Goal: Task Accomplishment & Management: Manage account settings

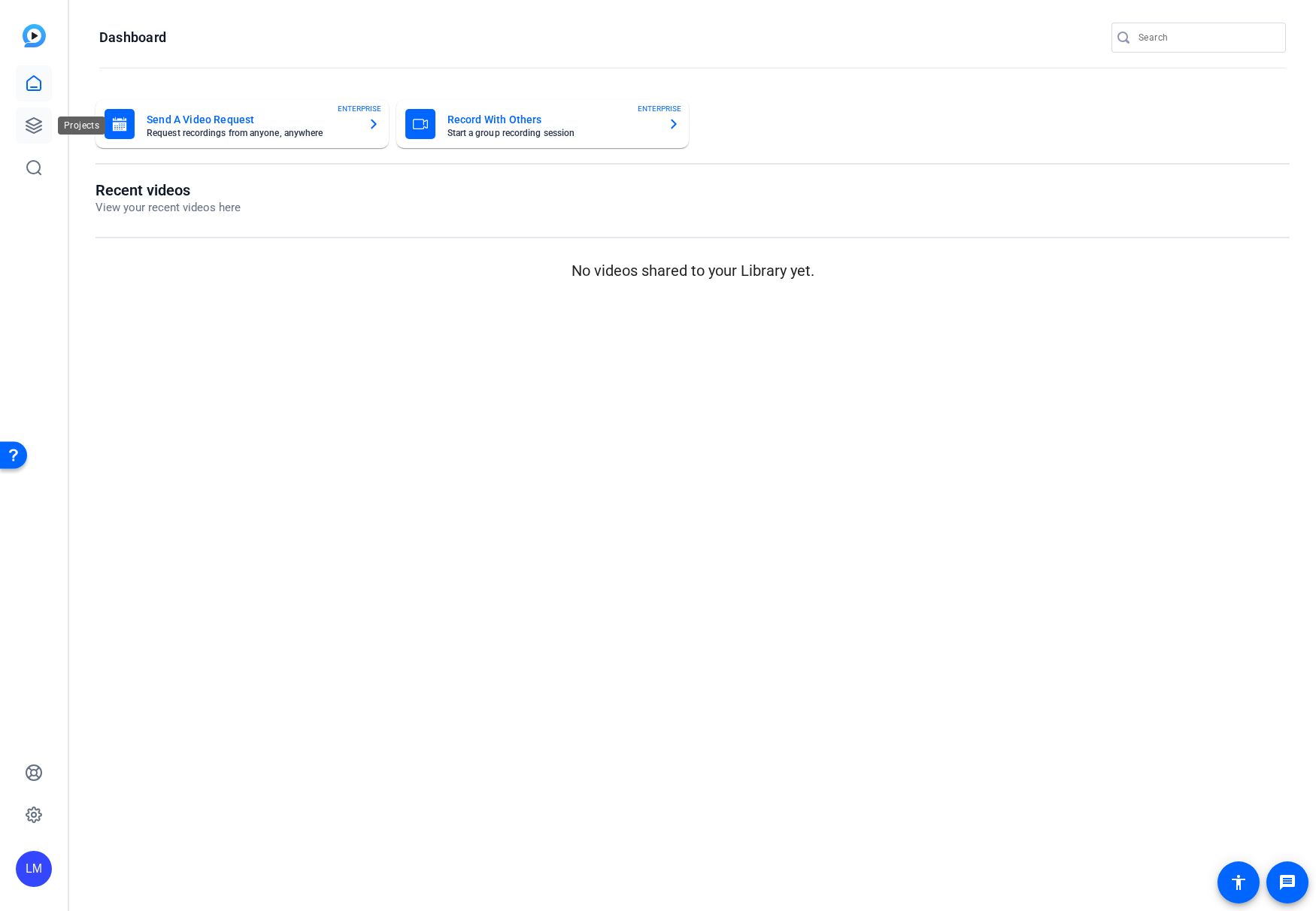
click at [30, 128] on icon at bounding box center [33, 125] width 18 height 18
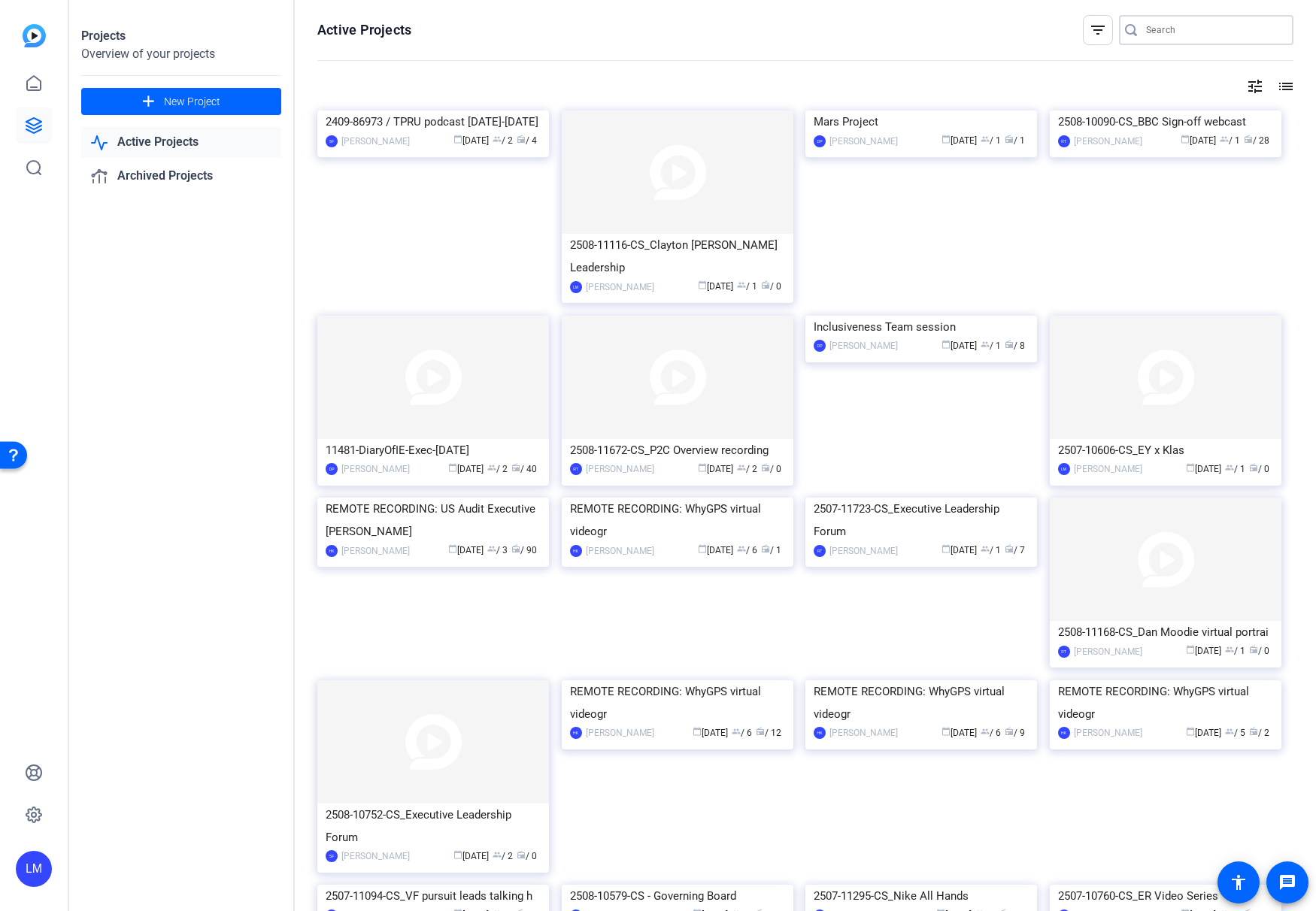
click at [1188, 29] on input "Search" at bounding box center [1214, 30] width 135 height 18
paste input "2509-11426-CS"
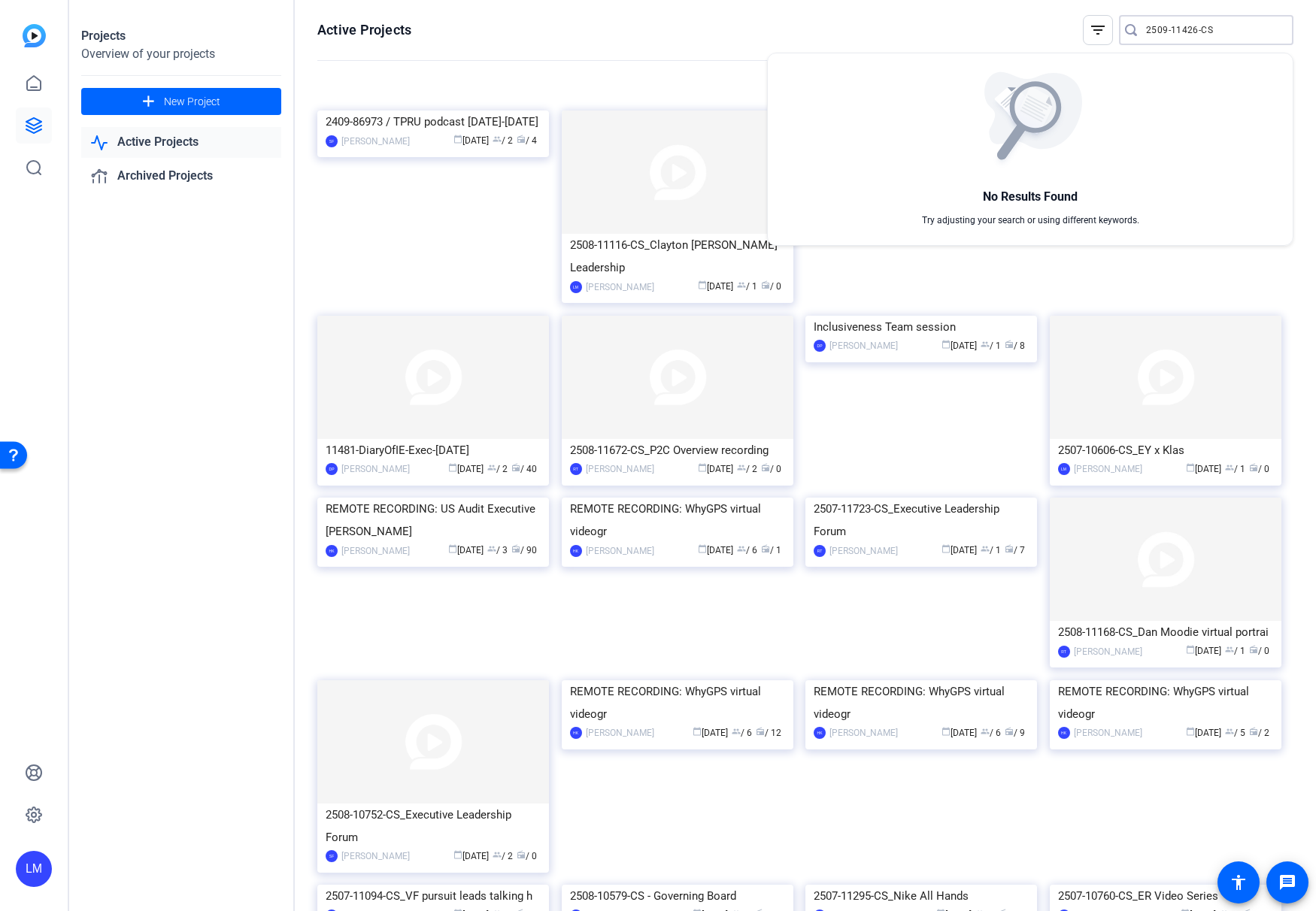
type input "2509-11426-CS"
click at [159, 107] on div at bounding box center [658, 455] width 1316 height 911
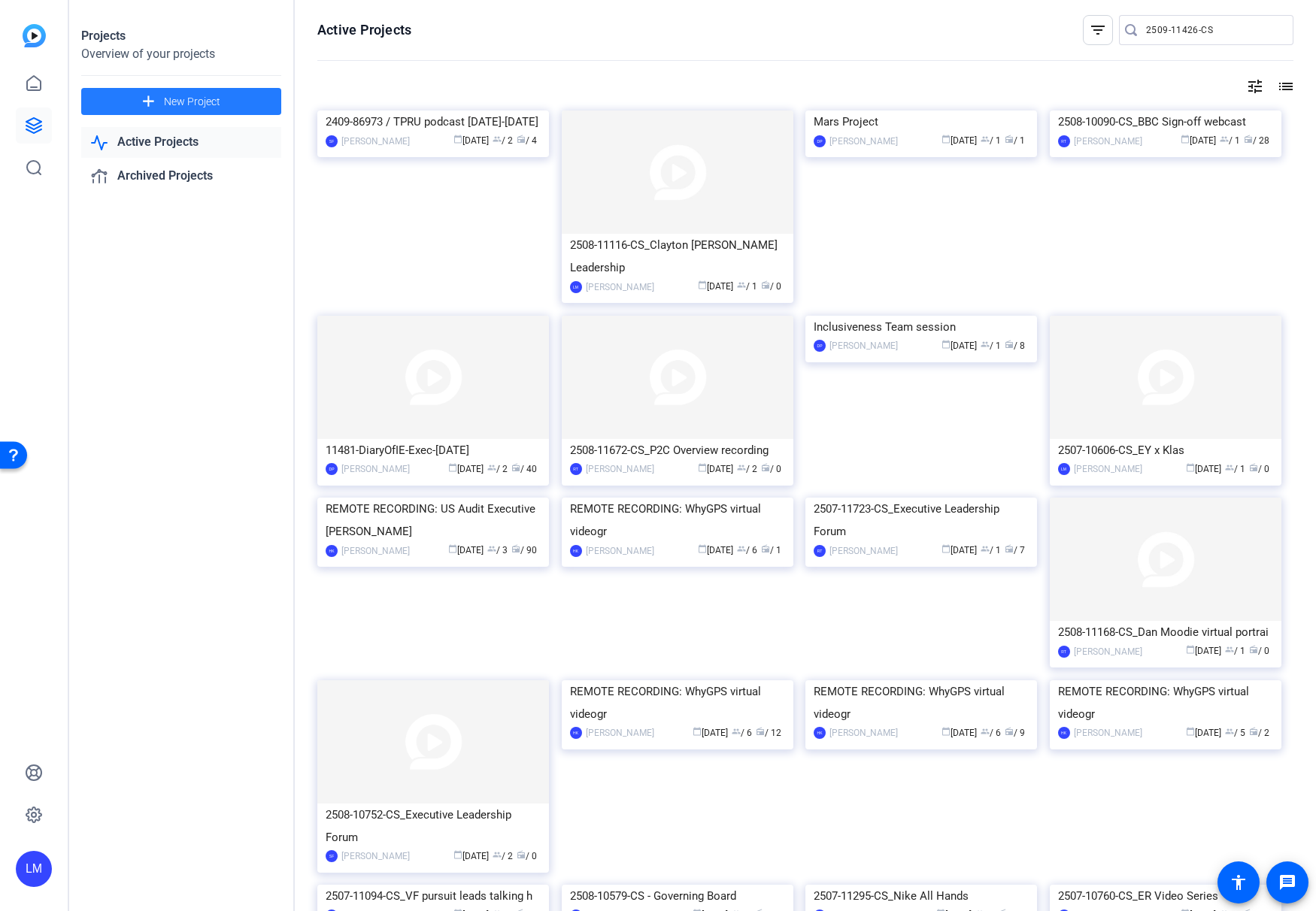
click at [168, 99] on span "New Project" at bounding box center [191, 101] width 56 height 15
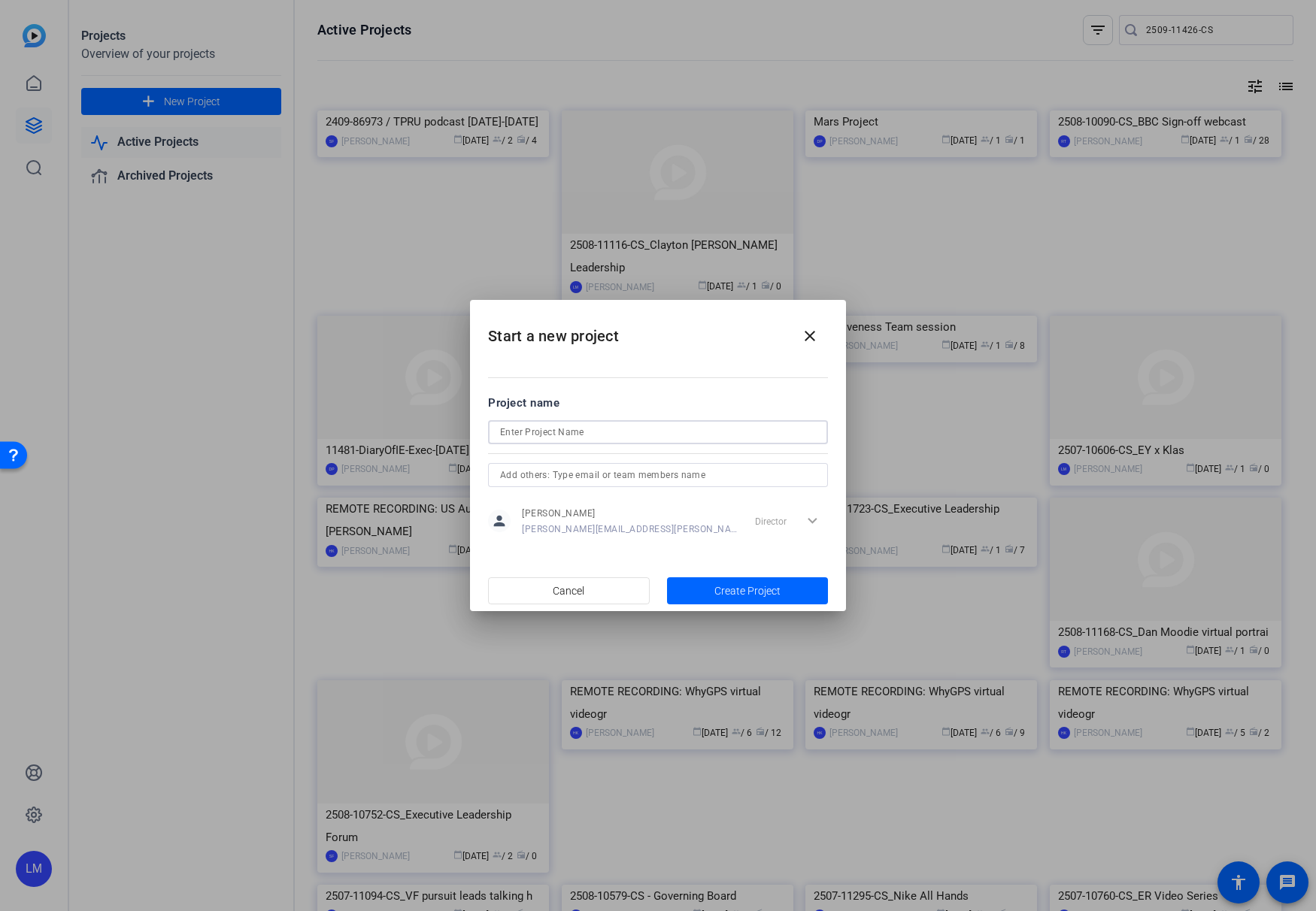
click at [567, 436] on input at bounding box center [658, 432] width 316 height 18
paste input "2509-11426-CS"
type input "2509-11426-CS_Tony Jordan - Survey video"
click at [751, 590] on span "Create Project" at bounding box center [747, 590] width 66 height 15
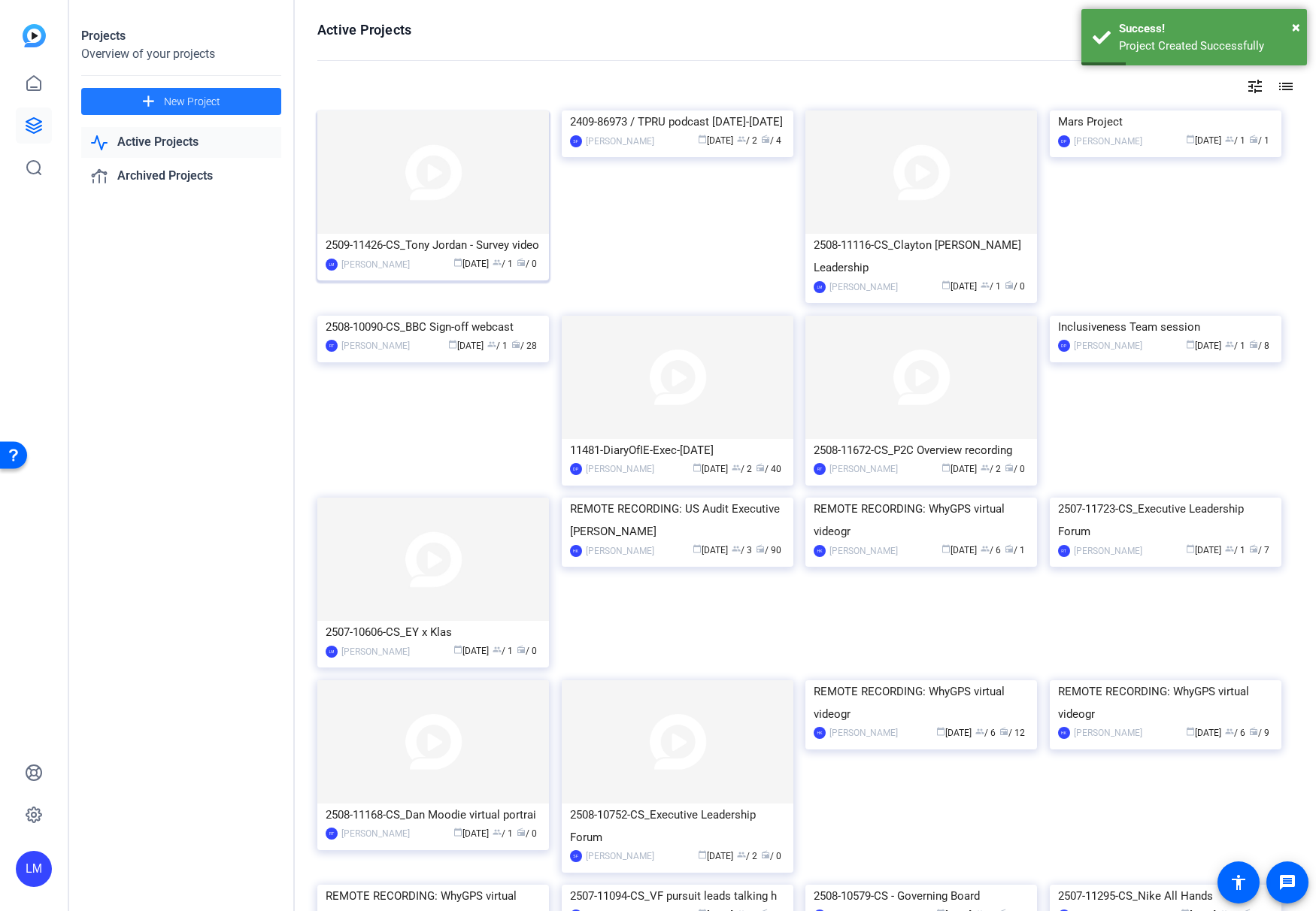
click at [490, 247] on div "2509-11426-CS_Tony Jordan - Survey video" at bounding box center [433, 245] width 215 height 23
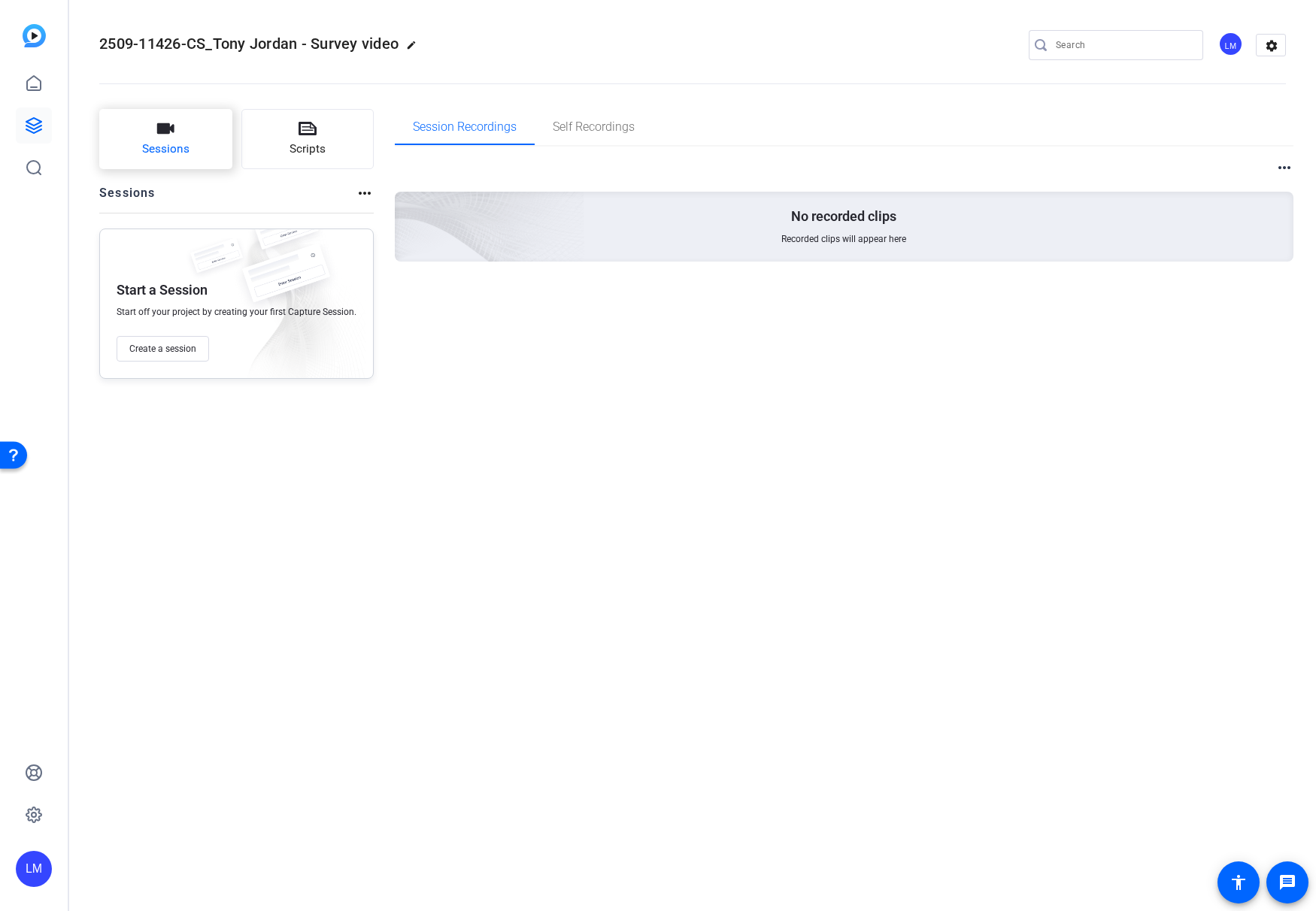
click at [154, 144] on span "Sessions" at bounding box center [165, 149] width 47 height 17
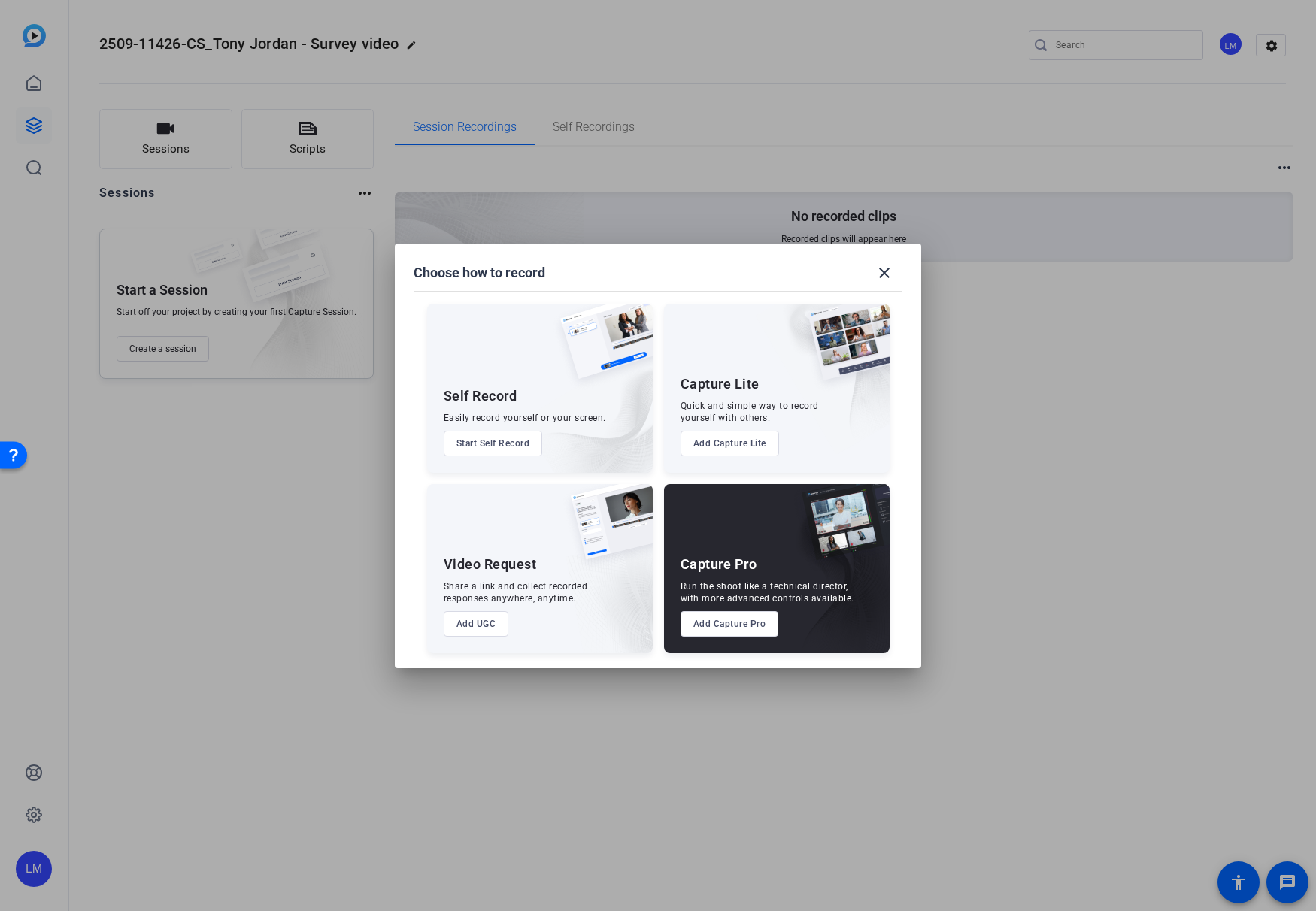
click at [724, 628] on button "Add Capture Pro" at bounding box center [729, 624] width 98 height 25
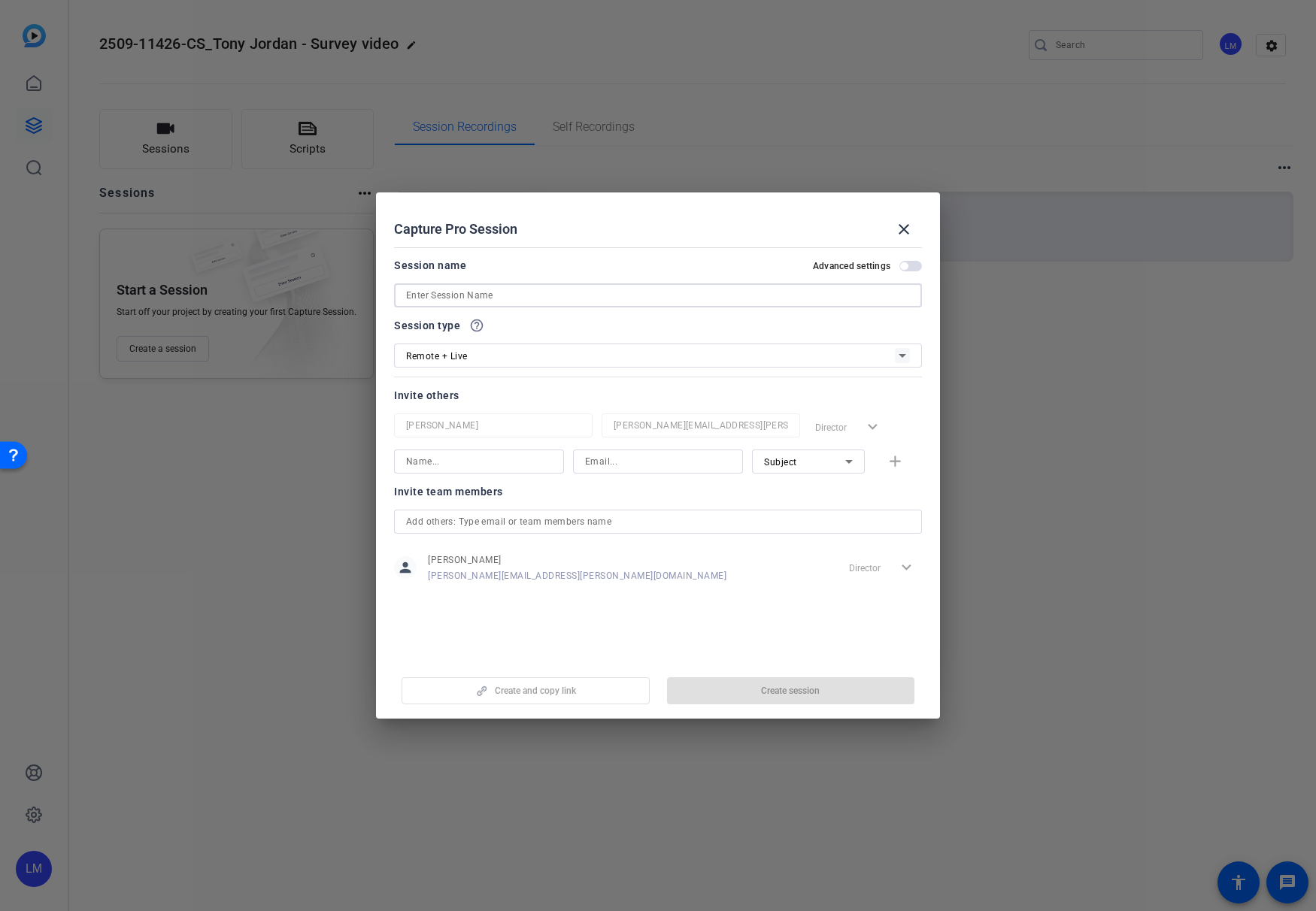
click at [488, 294] on input at bounding box center [658, 295] width 504 height 18
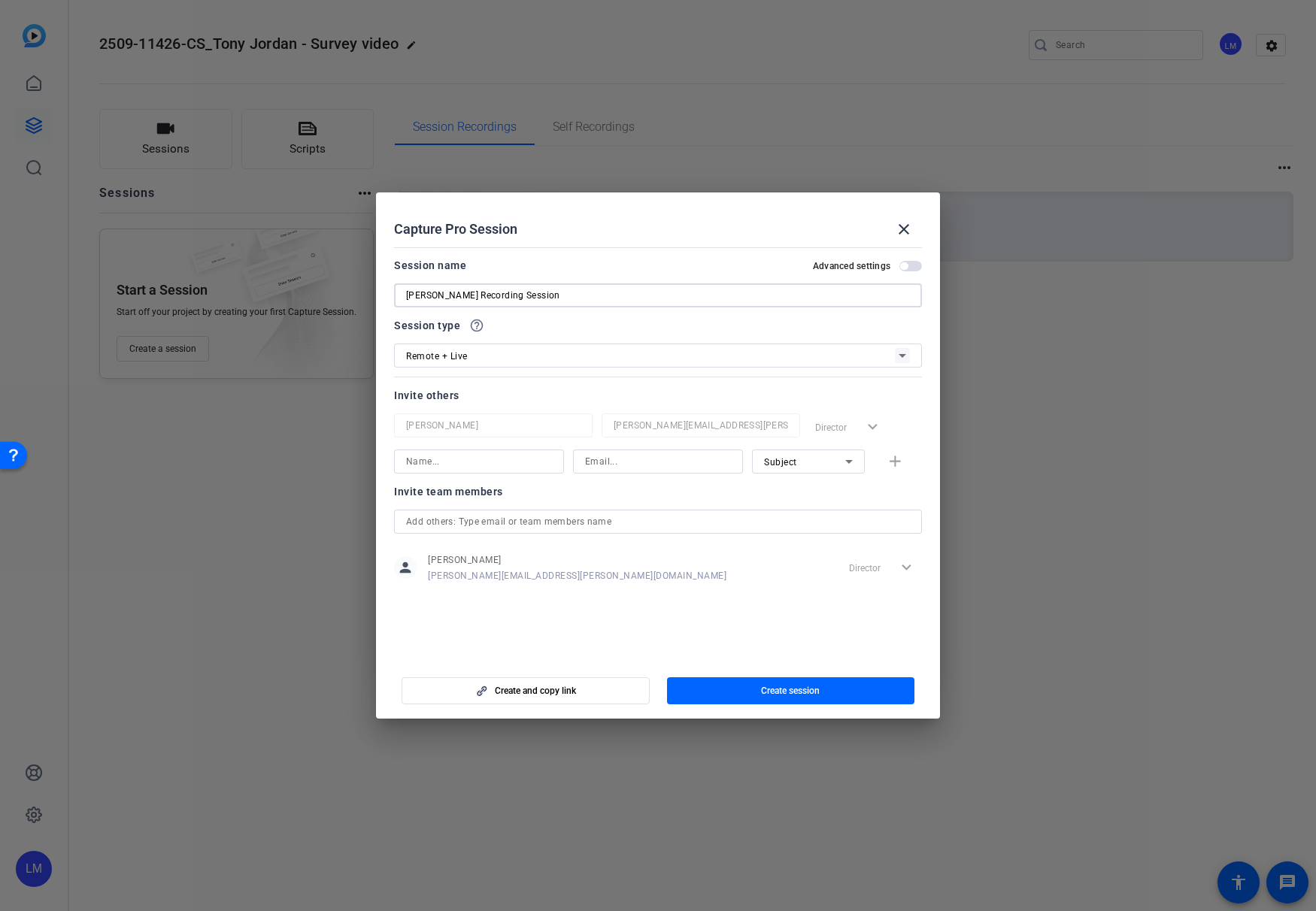
type input "[PERSON_NAME] Recording Session"
click at [507, 359] on div "Remote + Live" at bounding box center [650, 356] width 489 height 19
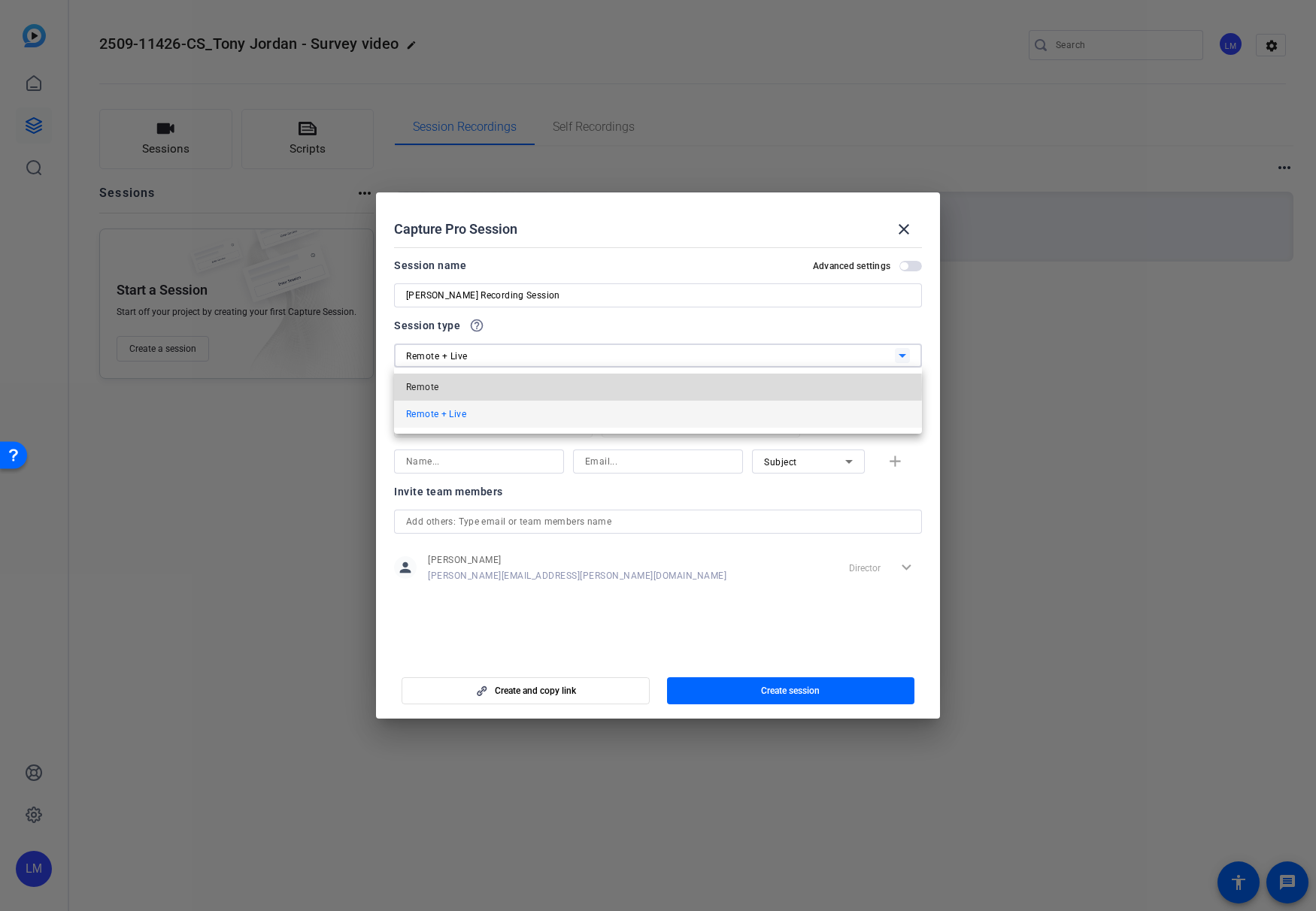
click at [491, 389] on mat-option "Remote" at bounding box center [658, 387] width 527 height 27
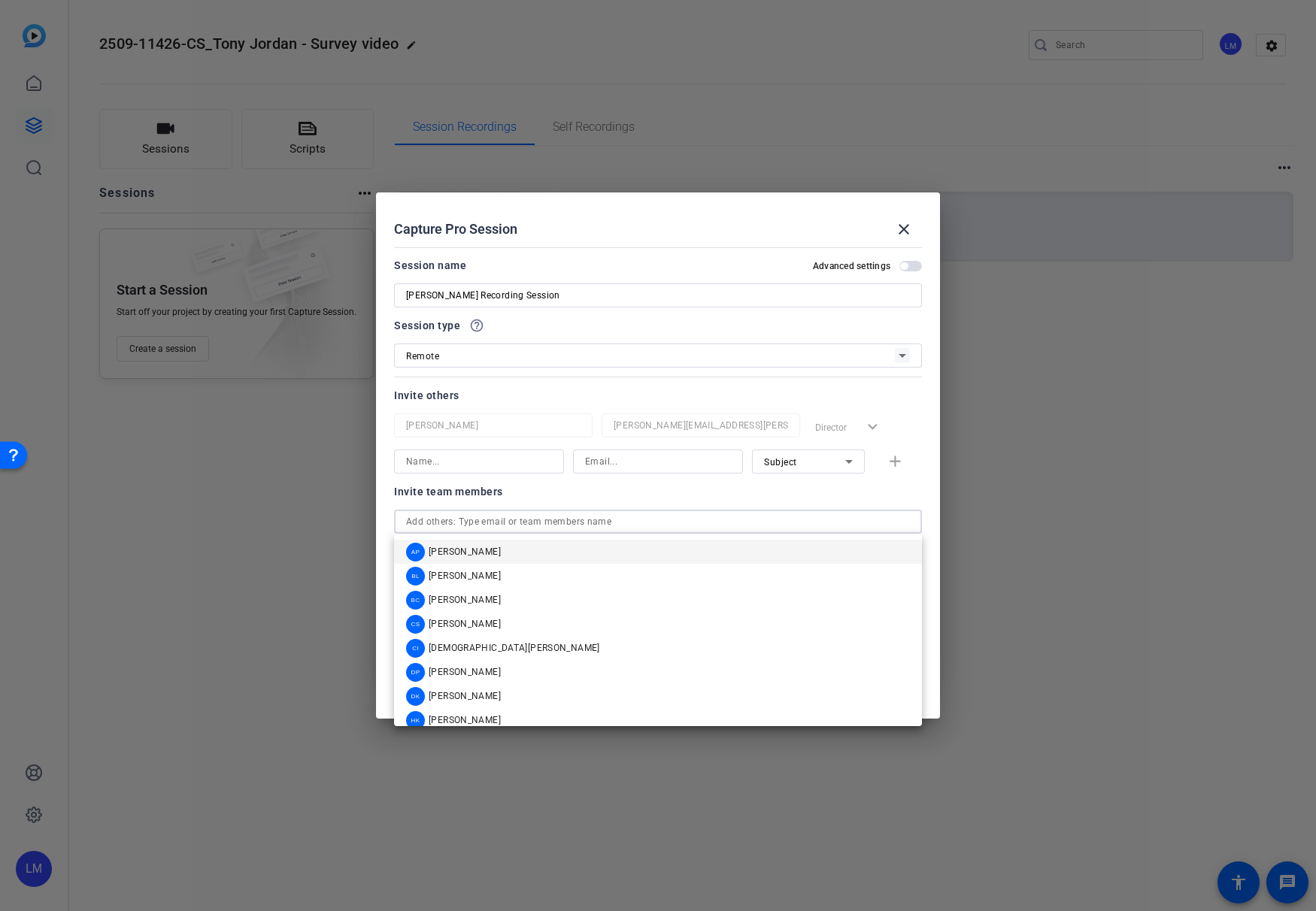
click at [484, 521] on input "text" at bounding box center [658, 522] width 504 height 18
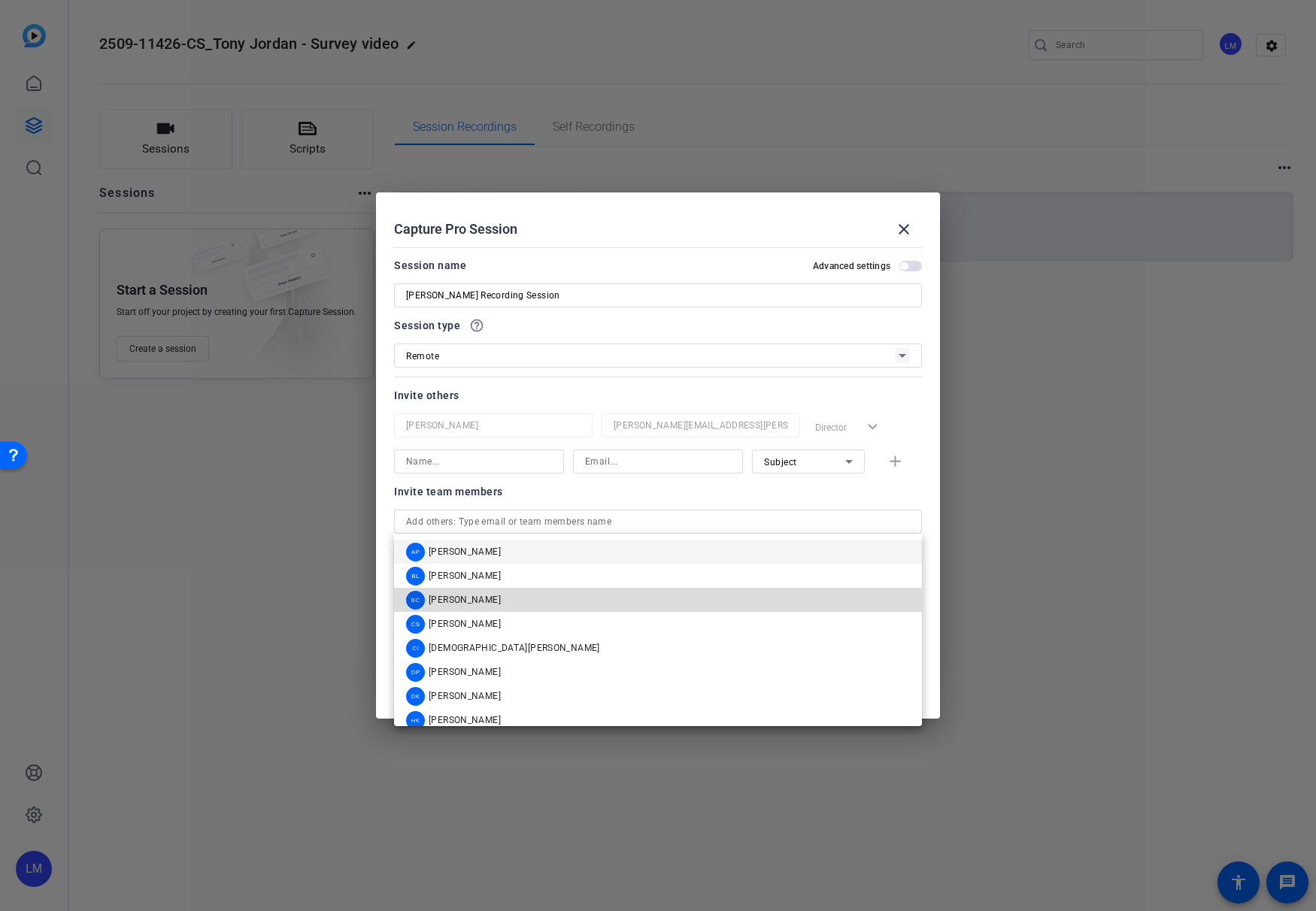
click at [476, 604] on span "[PERSON_NAME]" at bounding box center [465, 600] width 72 height 12
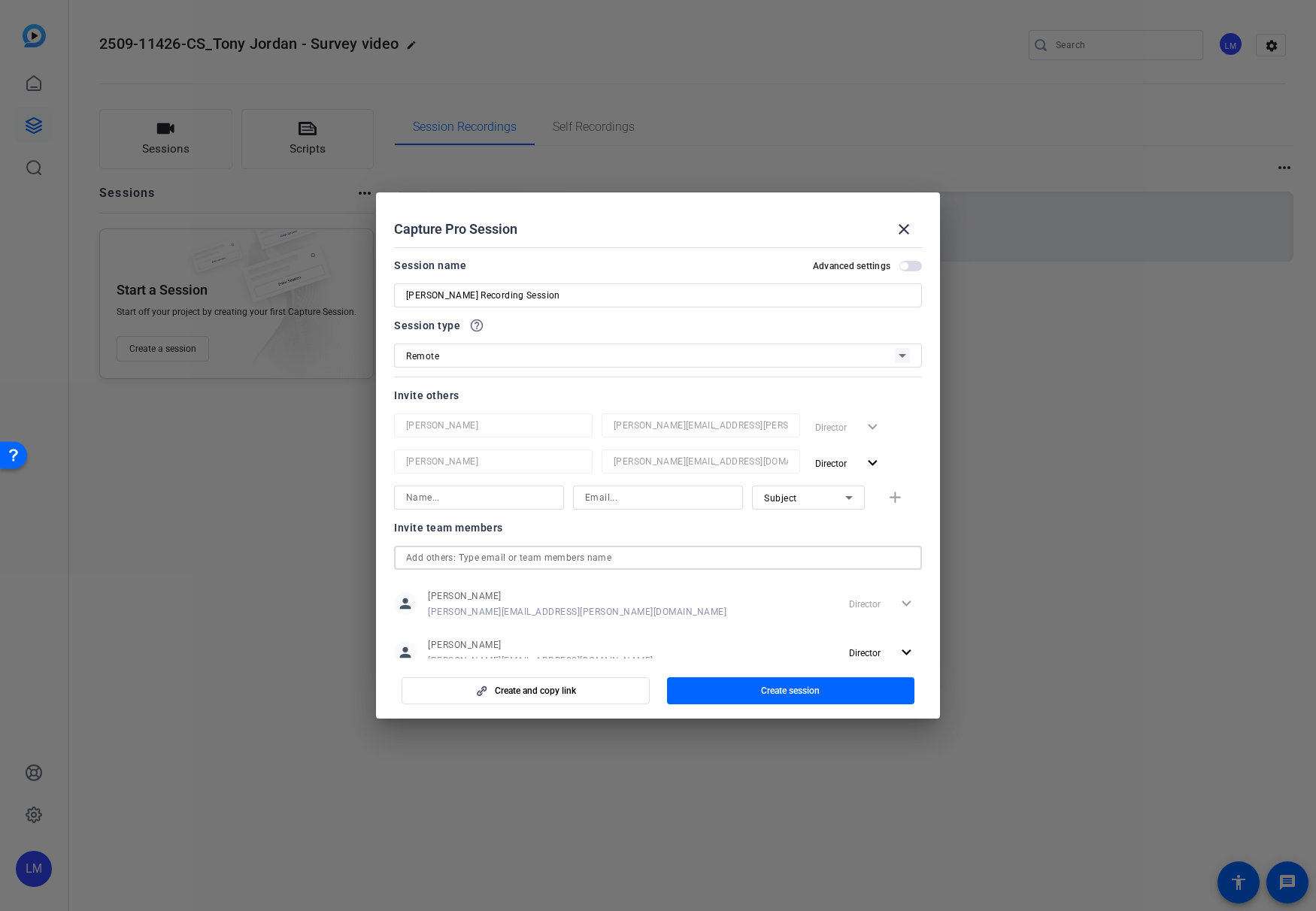
click at [496, 554] on input "text" at bounding box center [658, 558] width 504 height 18
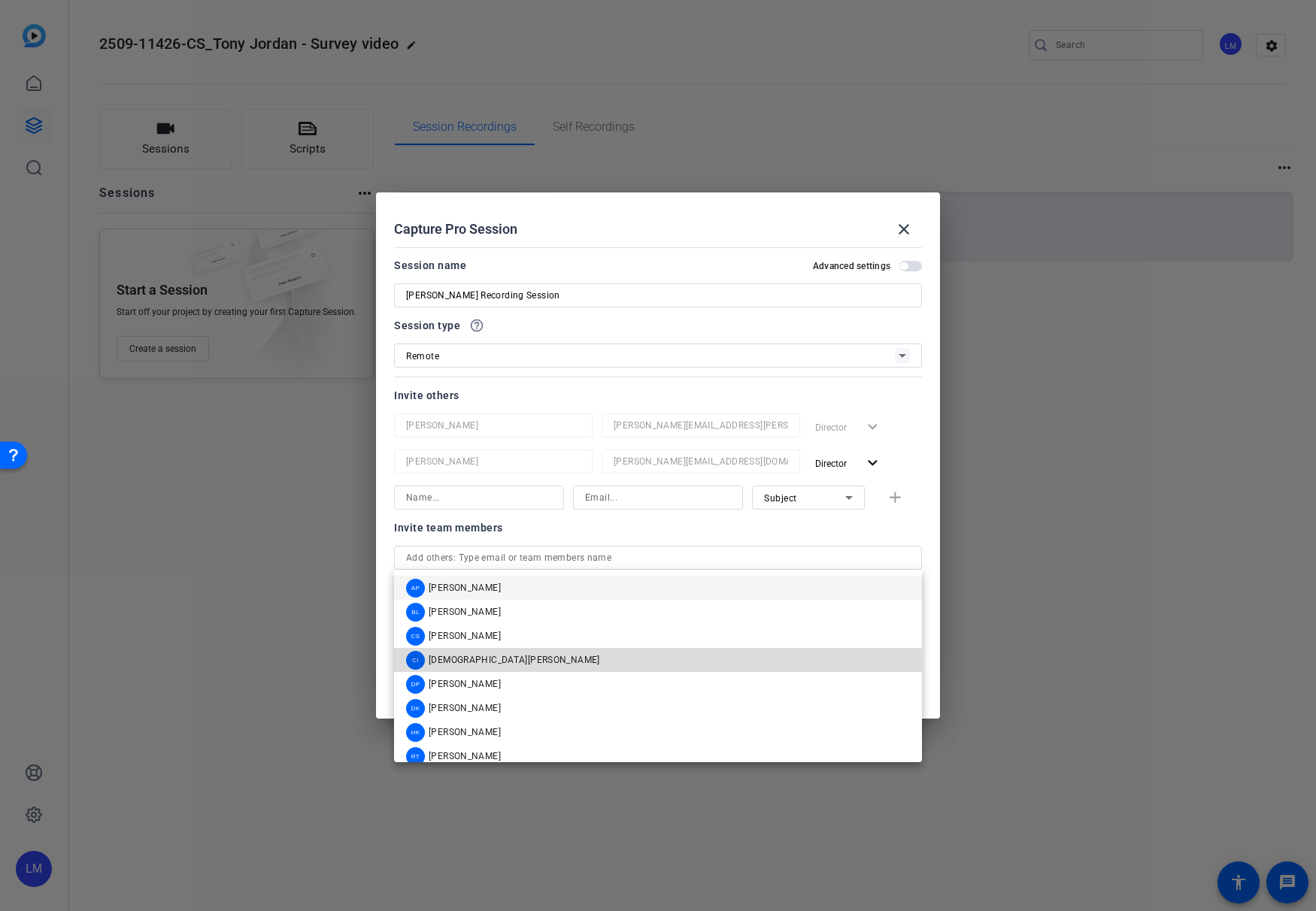
click at [491, 665] on span "[DEMOGRAPHIC_DATA][PERSON_NAME]" at bounding box center [515, 659] width 172 height 12
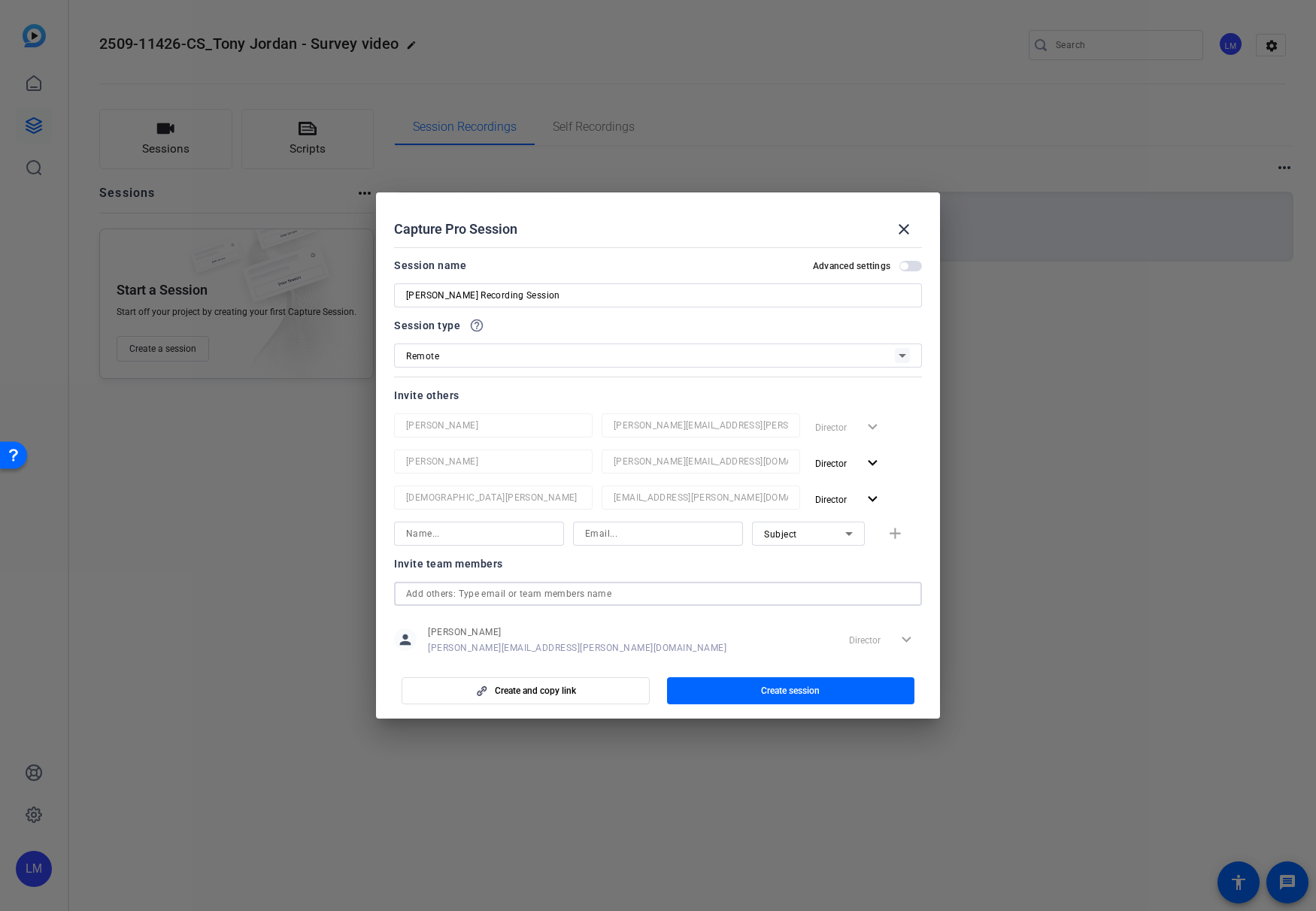
click at [513, 595] on input "text" at bounding box center [658, 594] width 504 height 18
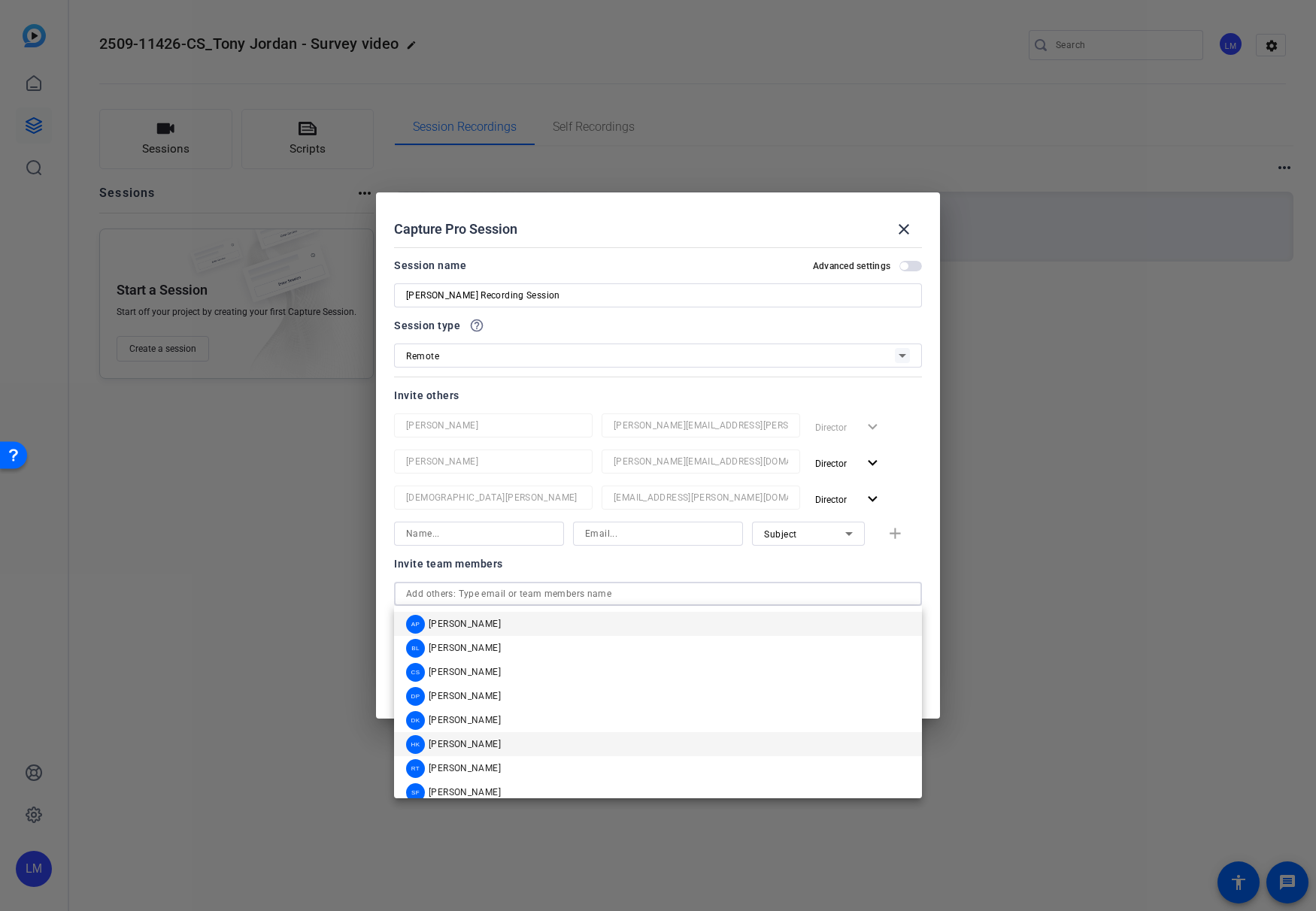
click at [499, 740] on mat-option "HK [PERSON_NAME]" at bounding box center [658, 744] width 527 height 24
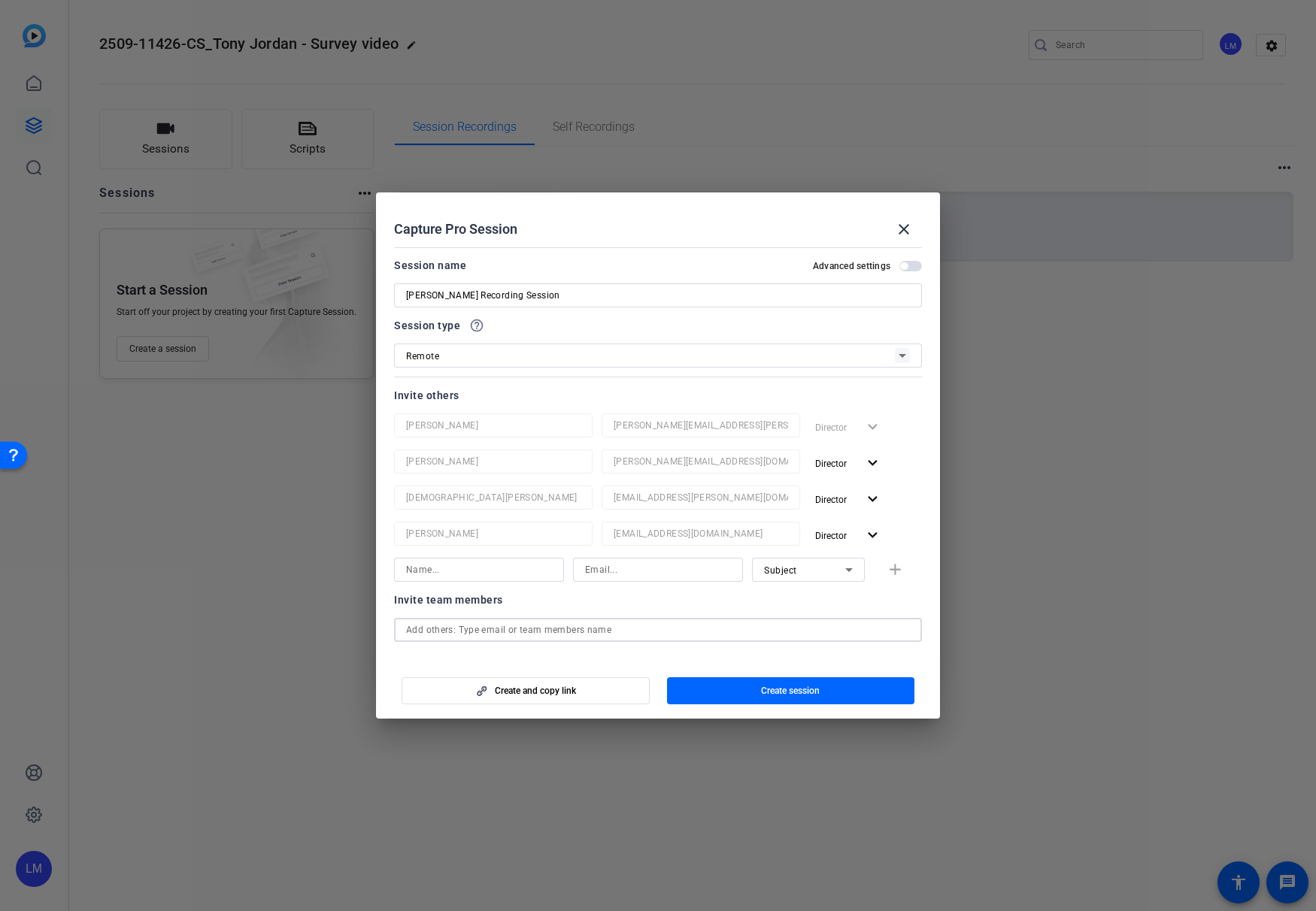
click at [518, 630] on input "text" at bounding box center [658, 630] width 504 height 18
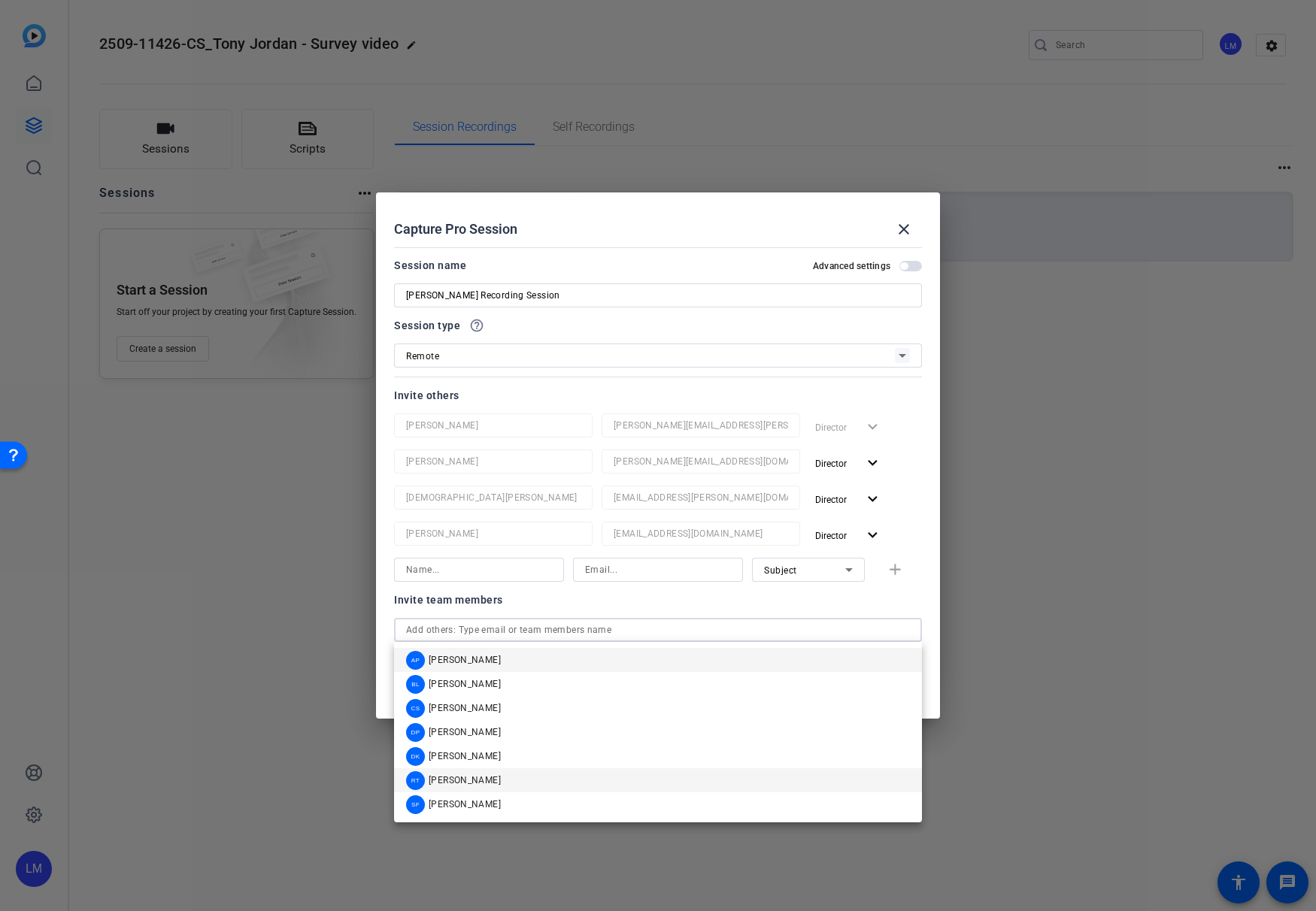
click at [499, 787] on mat-option "RT [PERSON_NAME]" at bounding box center [658, 780] width 527 height 24
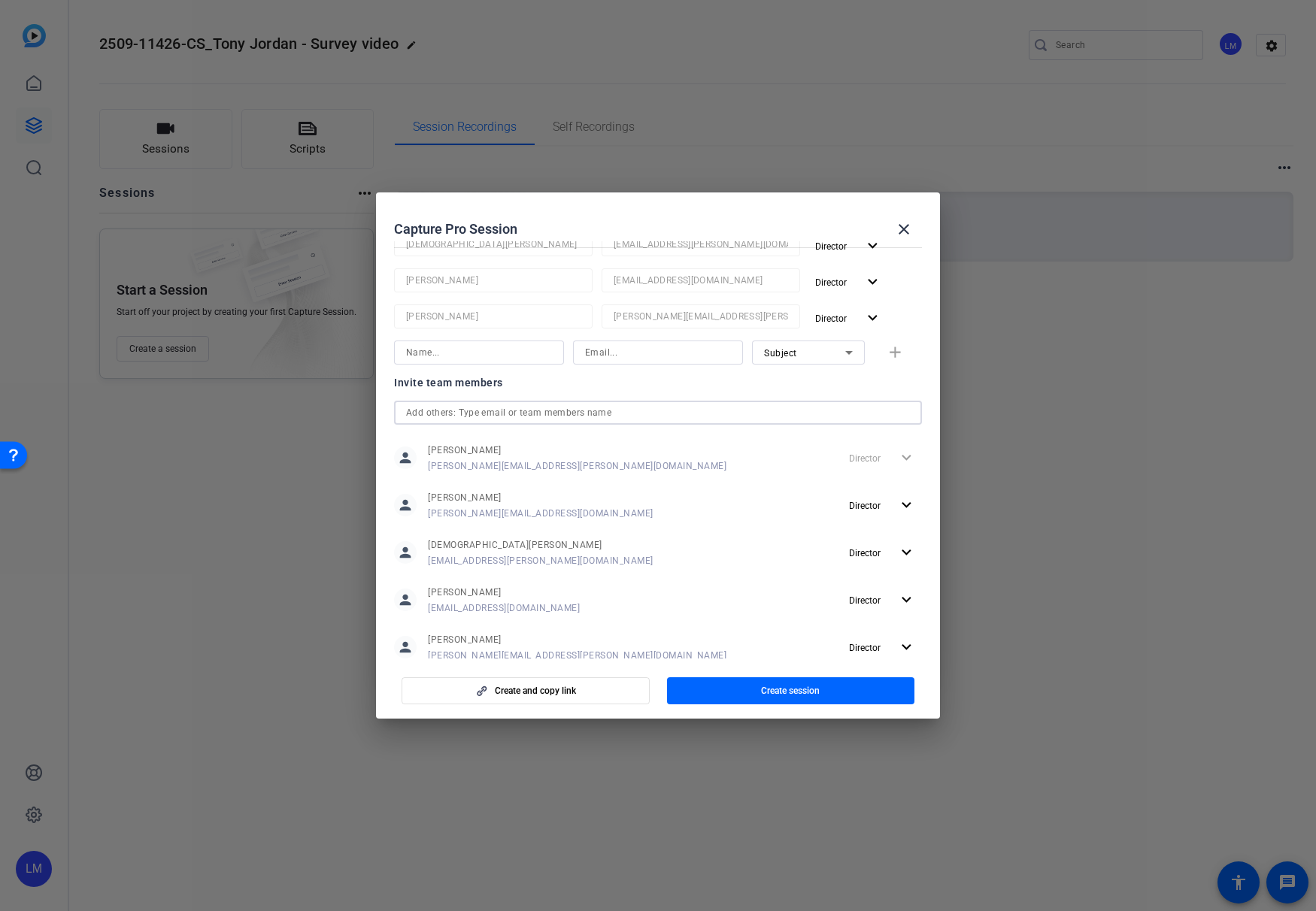
scroll to position [292, 0]
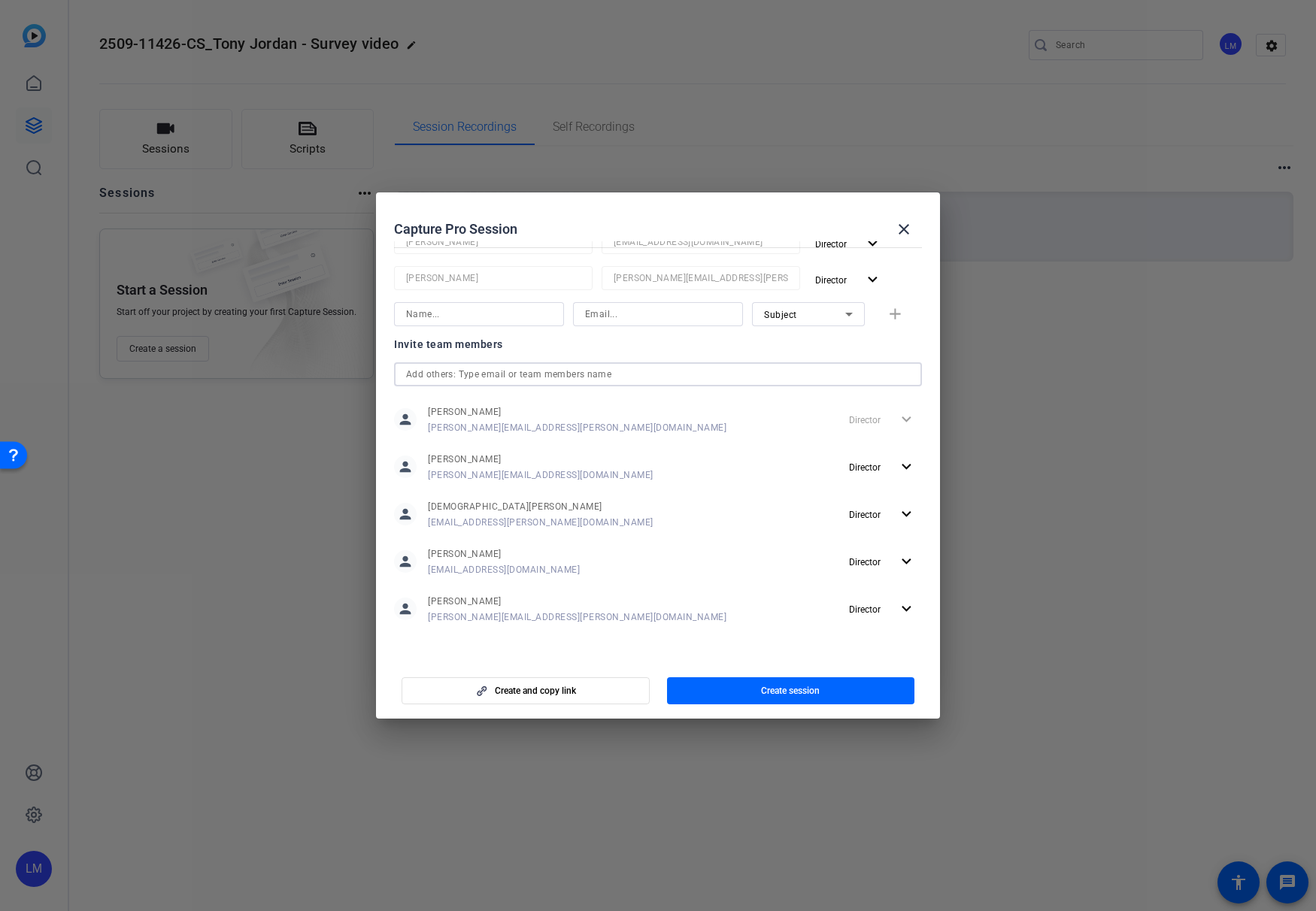
click at [511, 368] on input "text" at bounding box center [658, 375] width 504 height 18
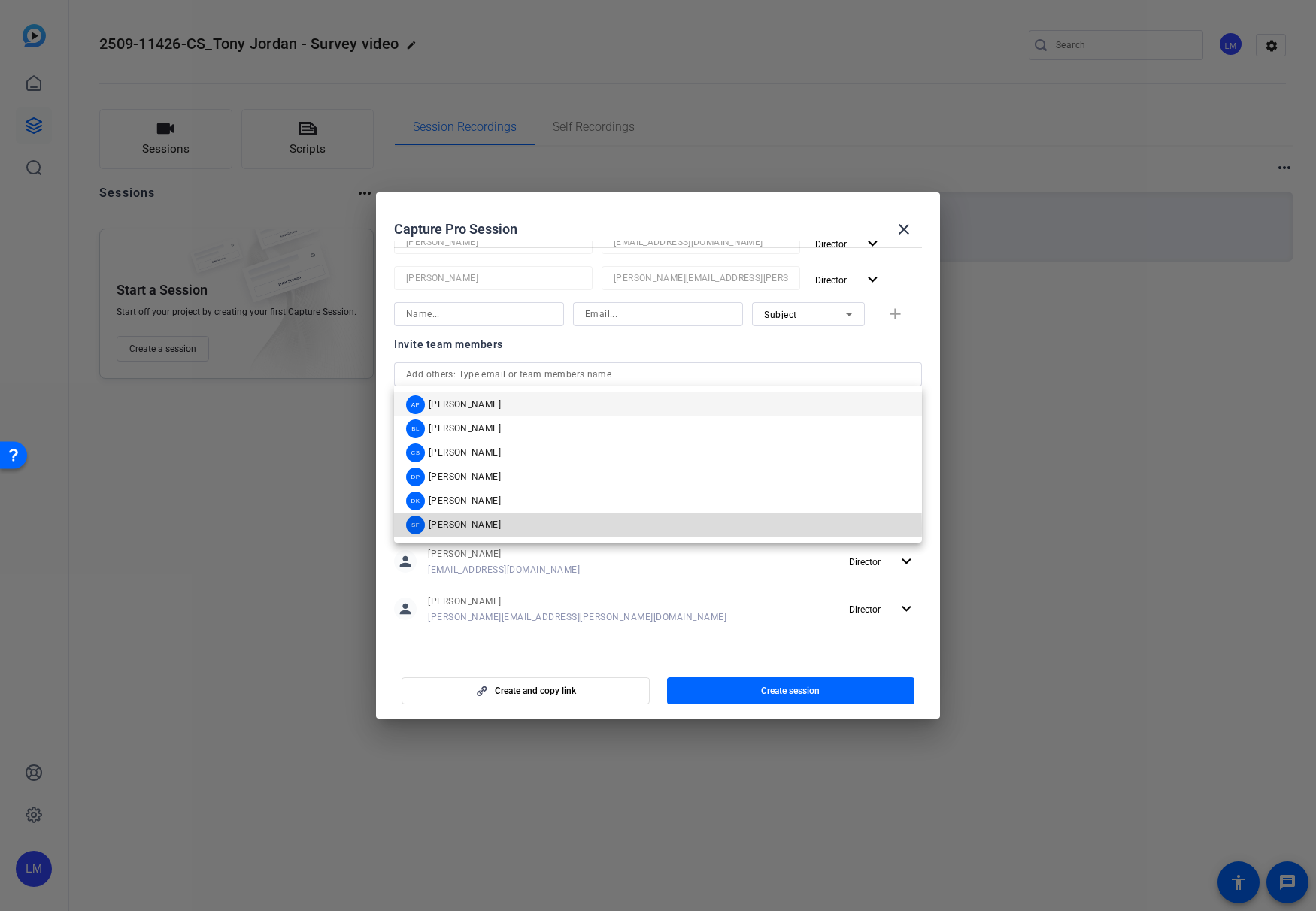
click at [481, 528] on span "[PERSON_NAME]" at bounding box center [465, 524] width 72 height 12
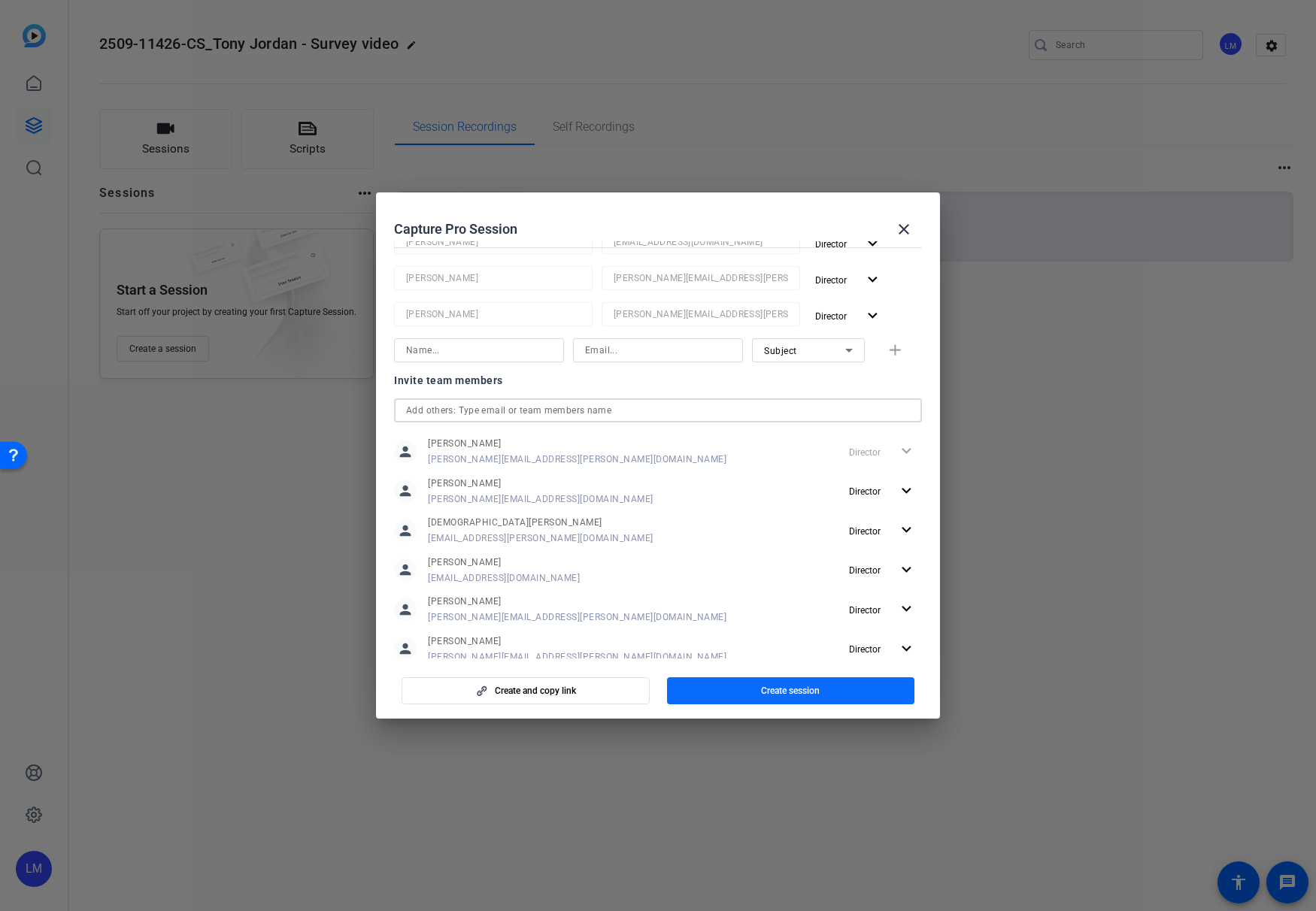
click at [790, 688] on span "Create session" at bounding box center [790, 690] width 59 height 12
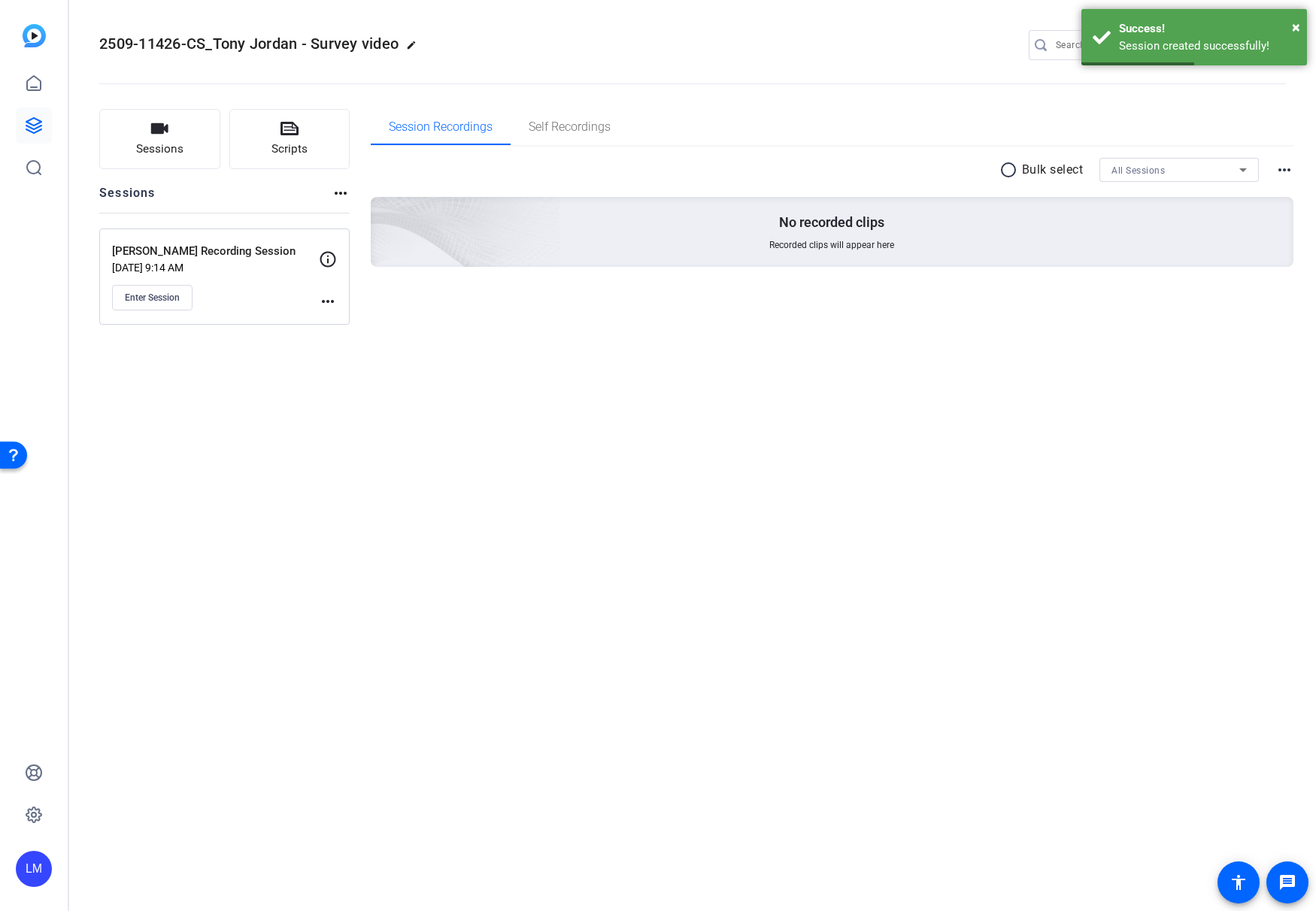
click at [330, 302] on mat-icon "more_horiz" at bounding box center [328, 302] width 18 height 18
click at [369, 320] on span "Edit Session" at bounding box center [365, 323] width 69 height 18
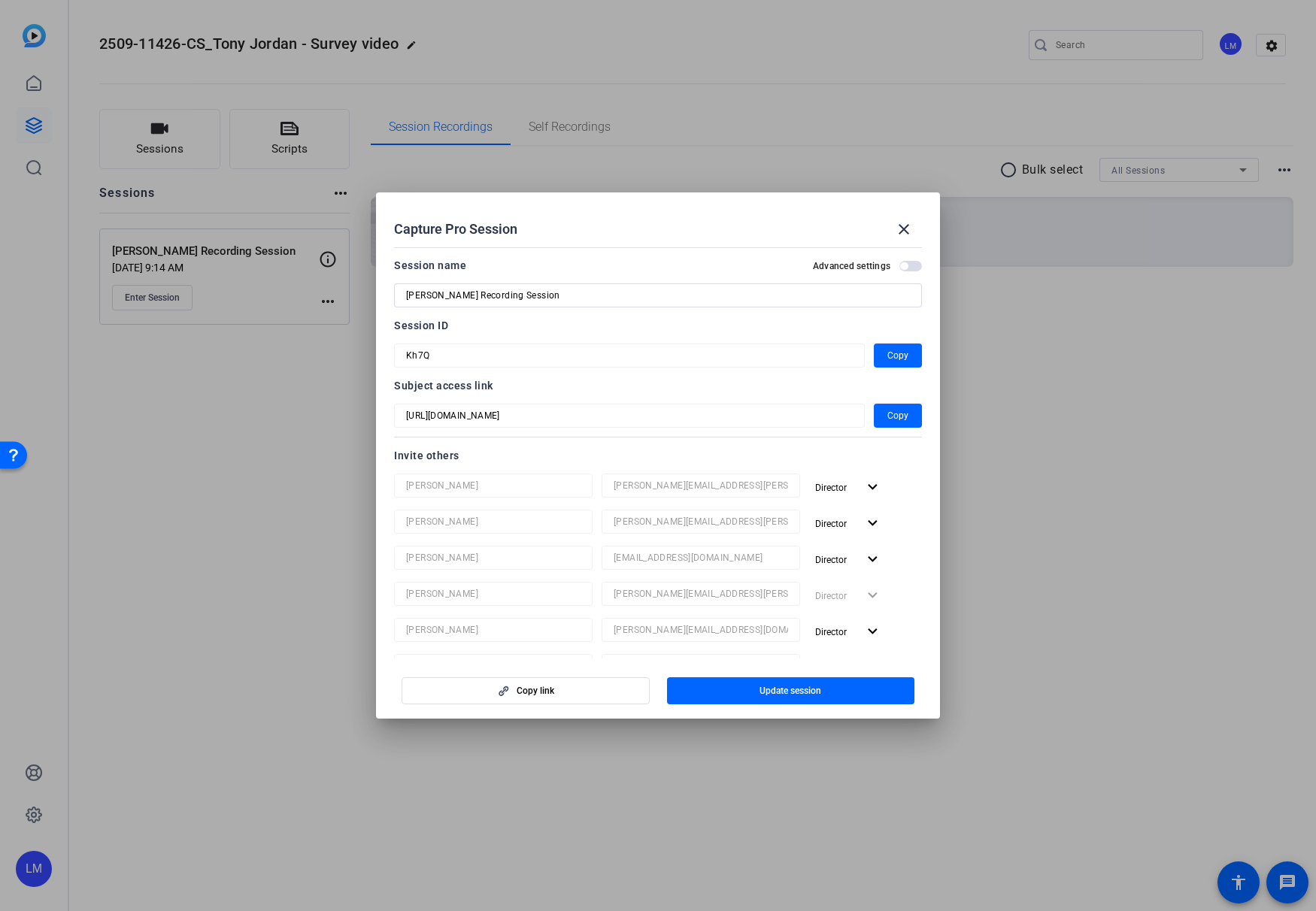
click at [550, 289] on input "[PERSON_NAME] Recording Session" at bounding box center [658, 295] width 504 height 18
click at [1088, 613] on div at bounding box center [658, 455] width 1316 height 911
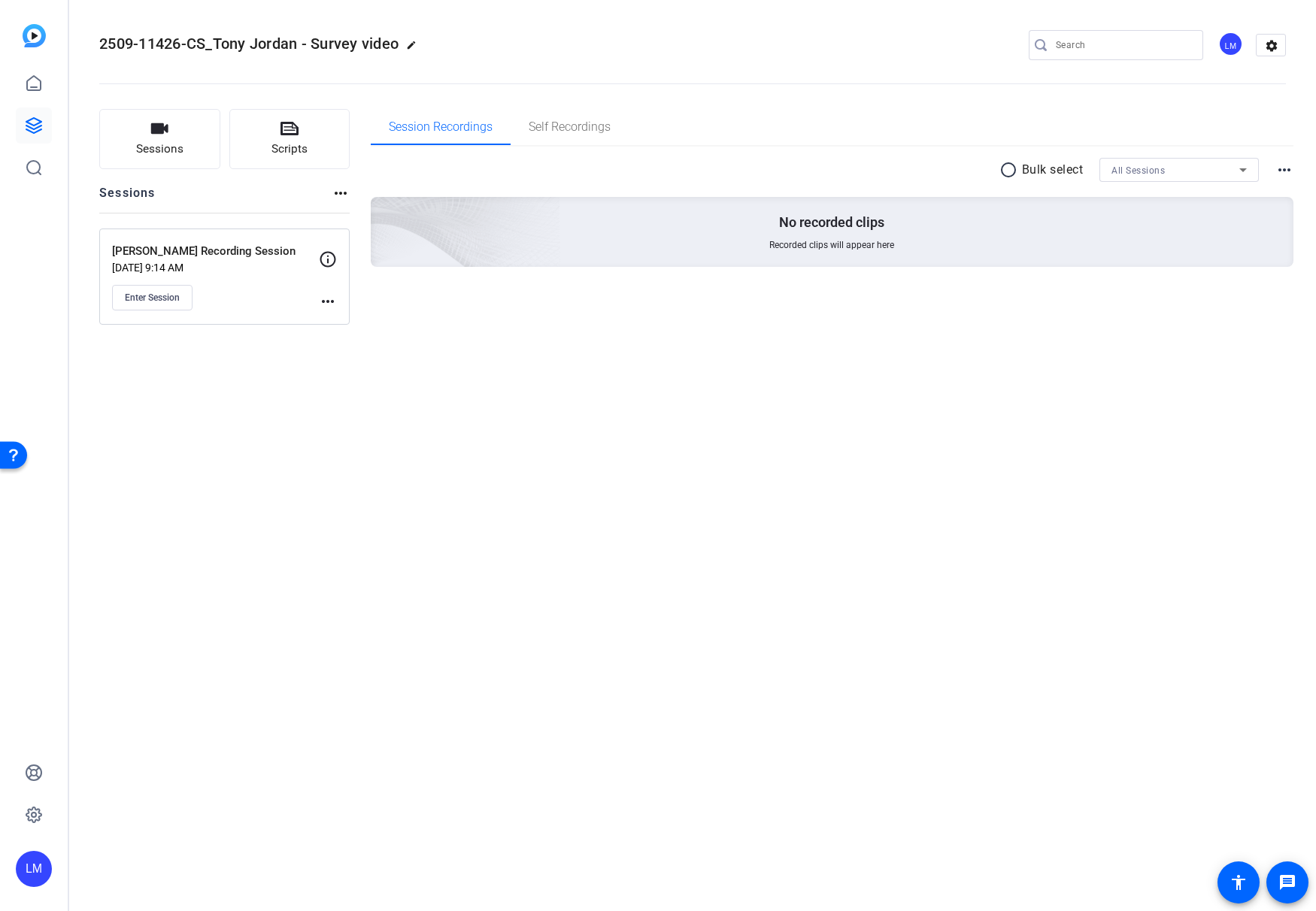
click at [324, 308] on mat-icon "more_horiz" at bounding box center [328, 302] width 18 height 18
click at [347, 325] on span "Edit Session" at bounding box center [365, 323] width 69 height 18
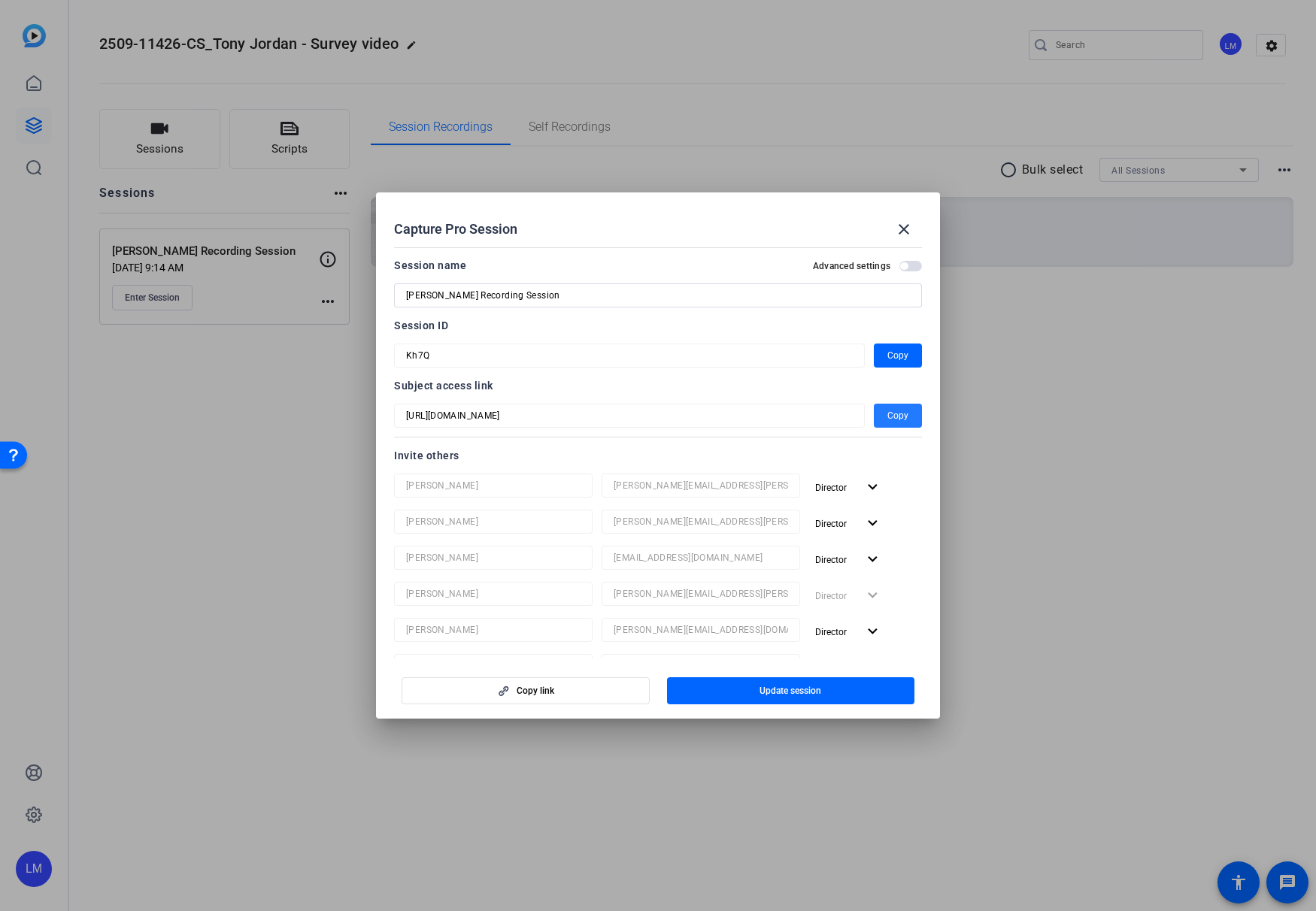
click at [890, 415] on span "Copy" at bounding box center [897, 415] width 21 height 18
click at [892, 362] on span "Copy" at bounding box center [897, 356] width 21 height 18
click at [163, 438] on div at bounding box center [658, 455] width 1316 height 911
